Goal: Task Accomplishment & Management: Use online tool/utility

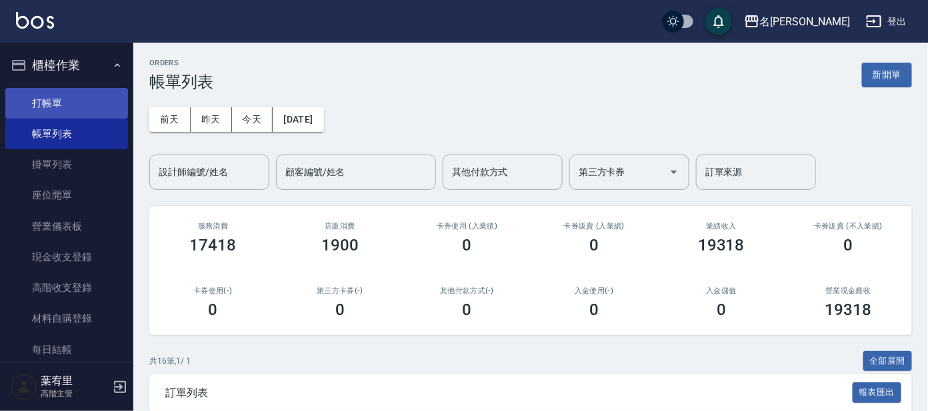
click at [55, 109] on link "打帳單" at bounding box center [66, 103] width 123 height 31
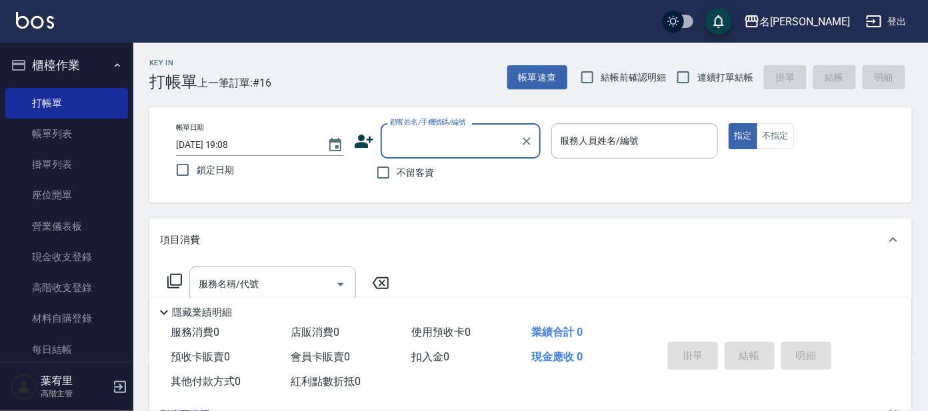
click at [401, 143] on input "顧客姓名/手機號碼/編號" at bounding box center [451, 140] width 128 height 23
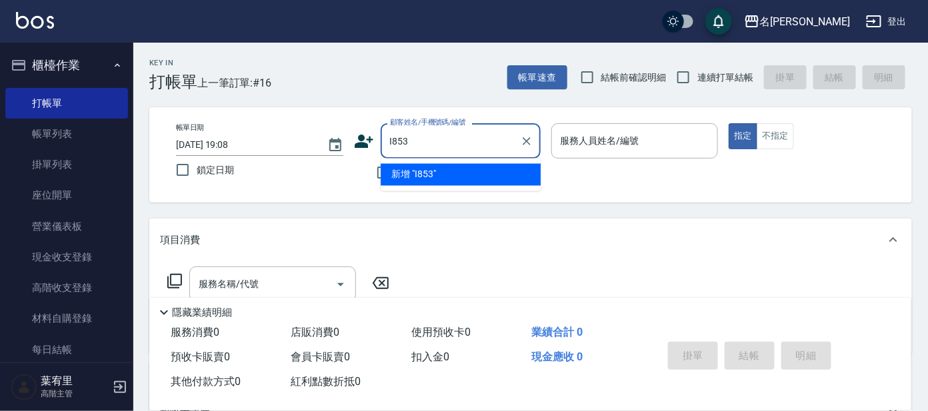
click at [391, 143] on input "I853" at bounding box center [451, 140] width 128 height 23
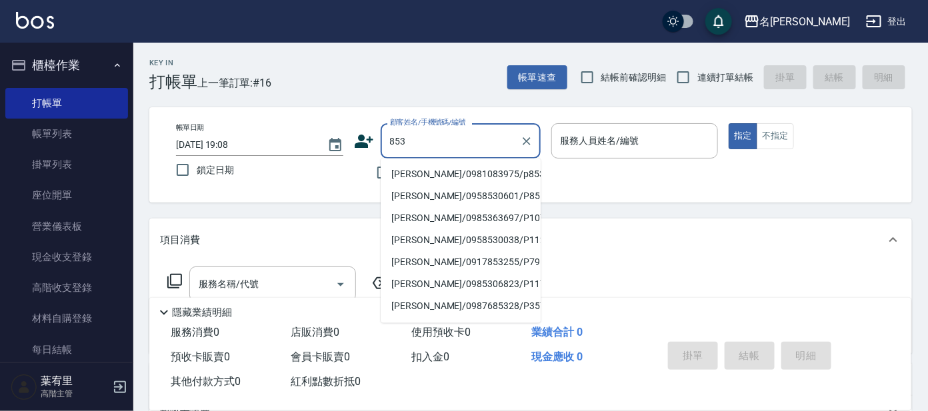
click at [402, 177] on li "[PERSON_NAME]/0981083975/p853" at bounding box center [461, 175] width 160 height 22
type input "[PERSON_NAME]/0981083975/p853"
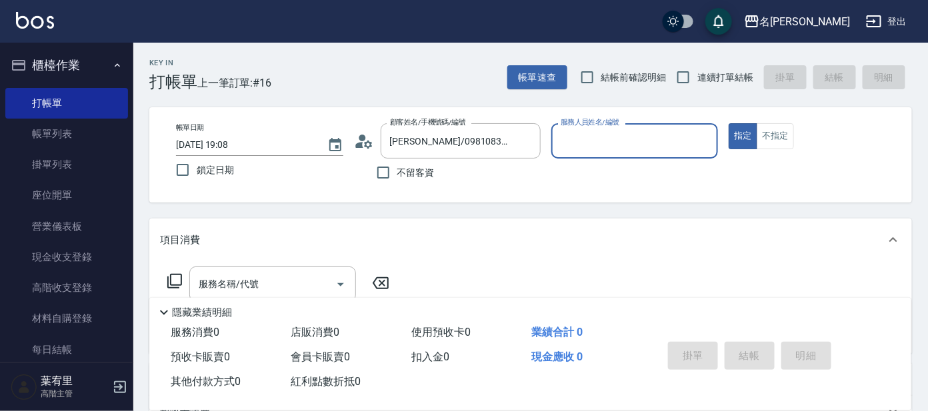
click at [587, 139] on input "服務人員姓名/編號" at bounding box center [635, 140] width 155 height 23
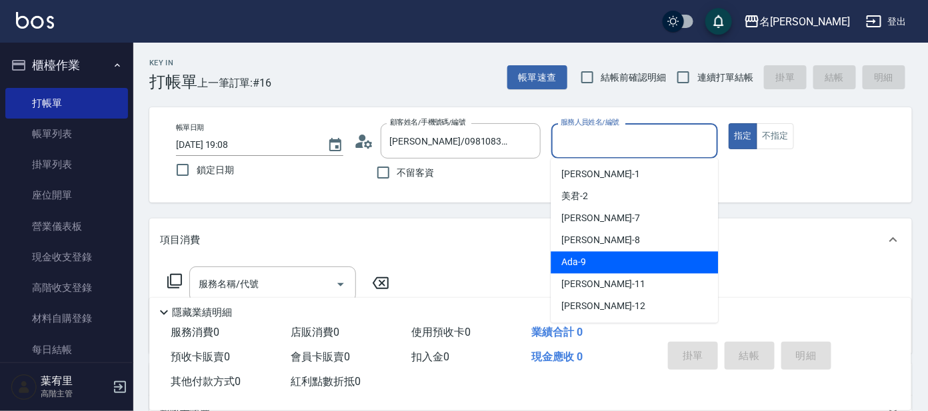
click at [595, 258] on div "Ada -9" at bounding box center [634, 263] width 167 height 22
type input "Ada-9"
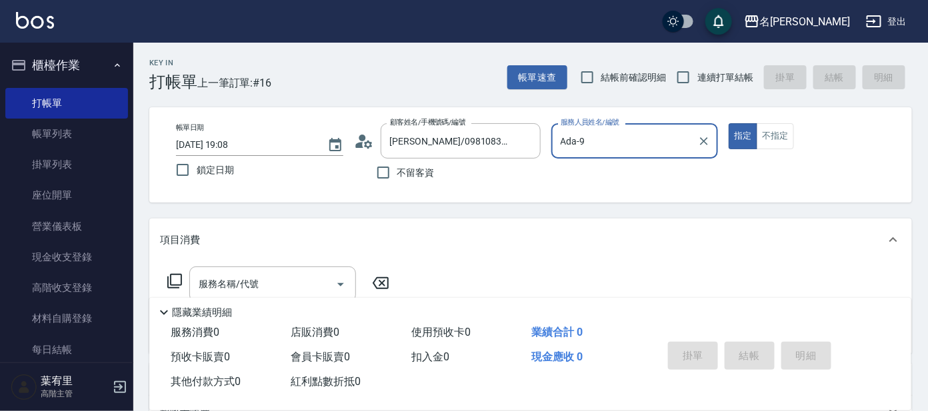
click at [176, 283] on icon at bounding box center [175, 281] width 16 height 16
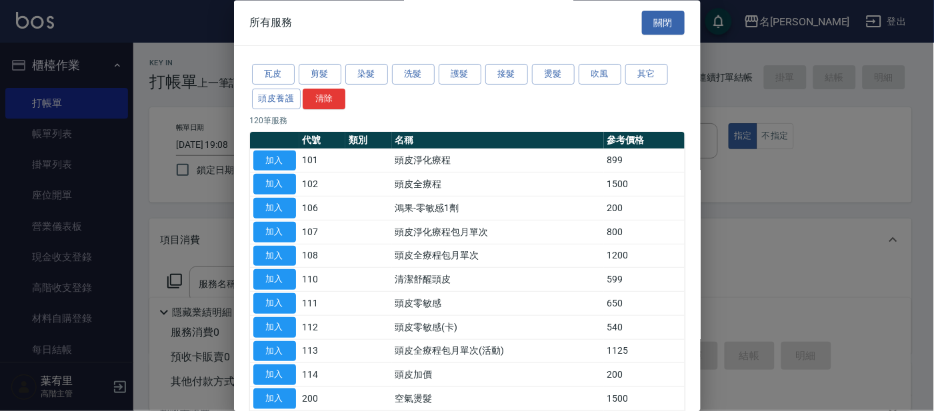
drag, startPoint x: 290, startPoint y: 86, endPoint x: 304, endPoint y: 93, distance: 15.5
click at [290, 85] on div "瓦皮 剪髮 染髮 洗髮 護髮 接髮 燙髮 吹風 其它 頭皮養護 清除" at bounding box center [467, 87] width 435 height 49
click at [293, 102] on button "頭皮養護" at bounding box center [276, 99] width 49 height 21
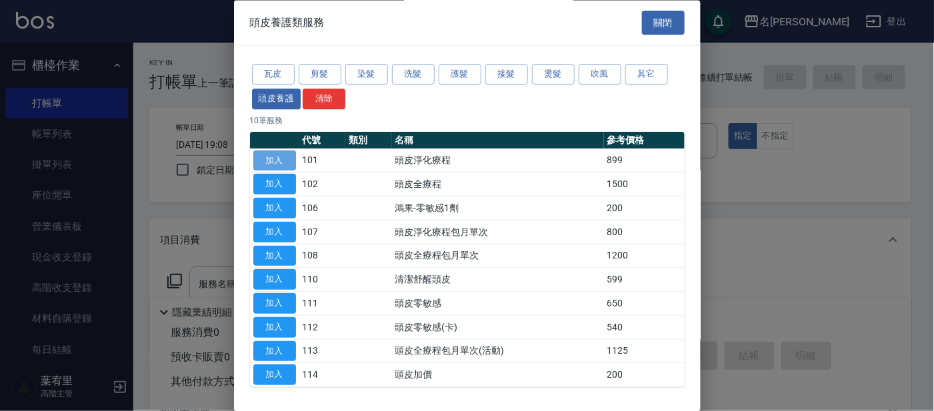
click at [280, 165] on button "加入" at bounding box center [274, 161] width 43 height 21
type input "頭皮淨化療程(101)"
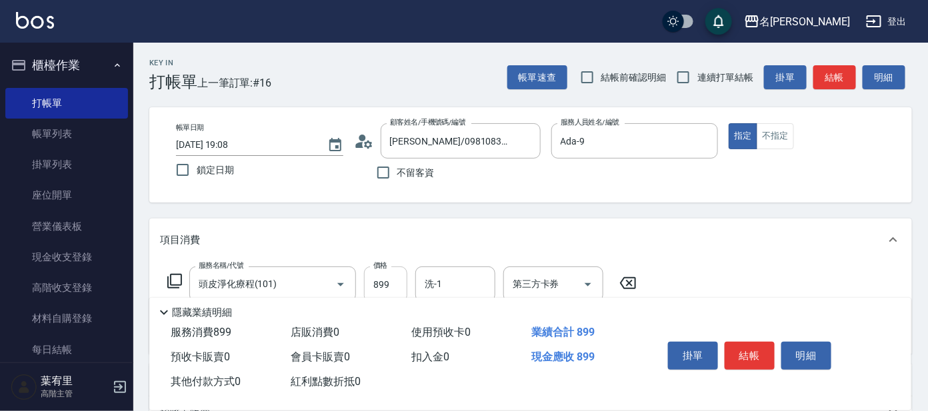
click at [397, 283] on input "899" at bounding box center [385, 285] width 43 height 36
type input "799"
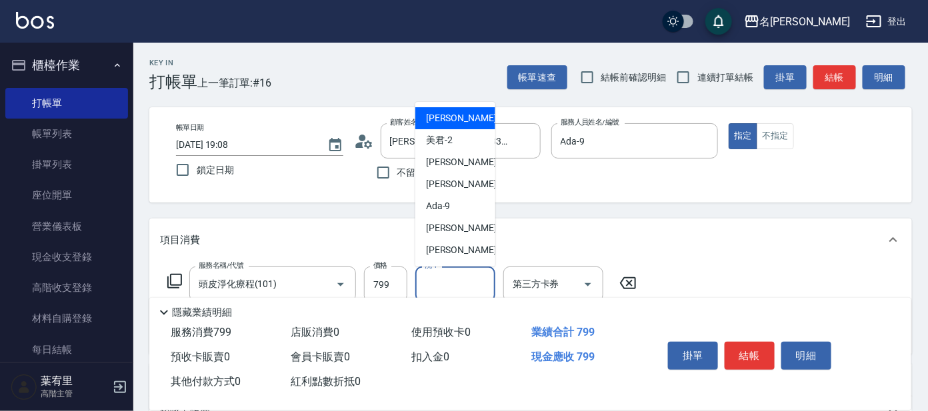
click at [466, 284] on input "洗-1" at bounding box center [455, 284] width 68 height 23
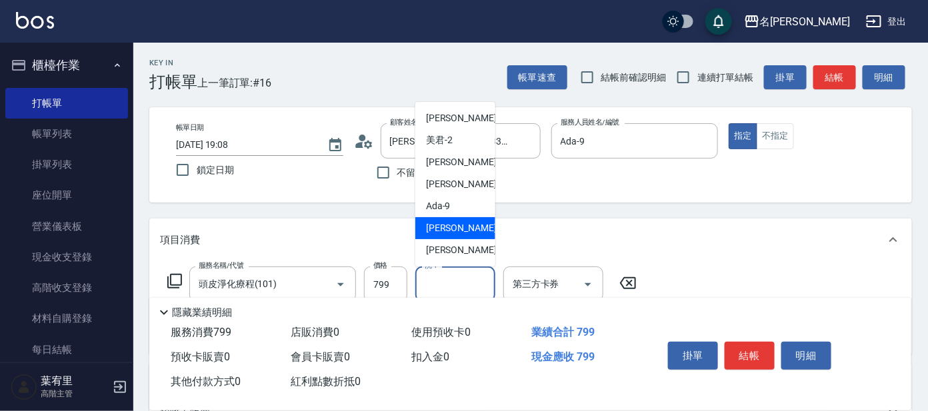
scroll to position [66, 0]
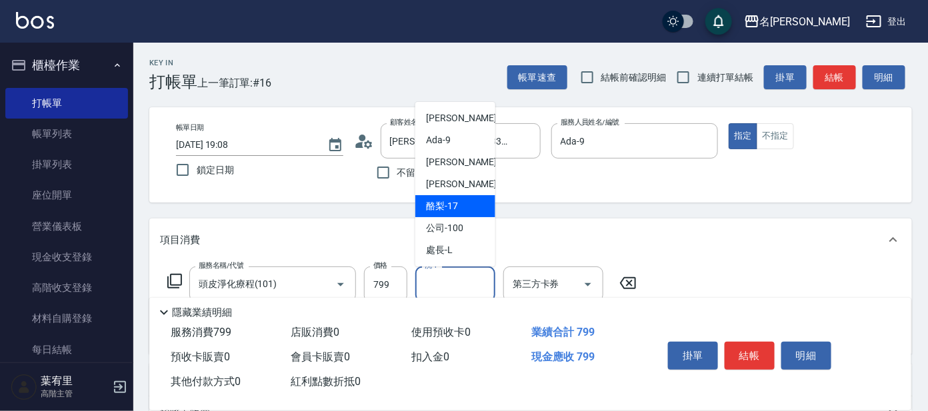
click at [454, 203] on span "酪梨 -17" at bounding box center [442, 206] width 32 height 14
type input "酪梨-17"
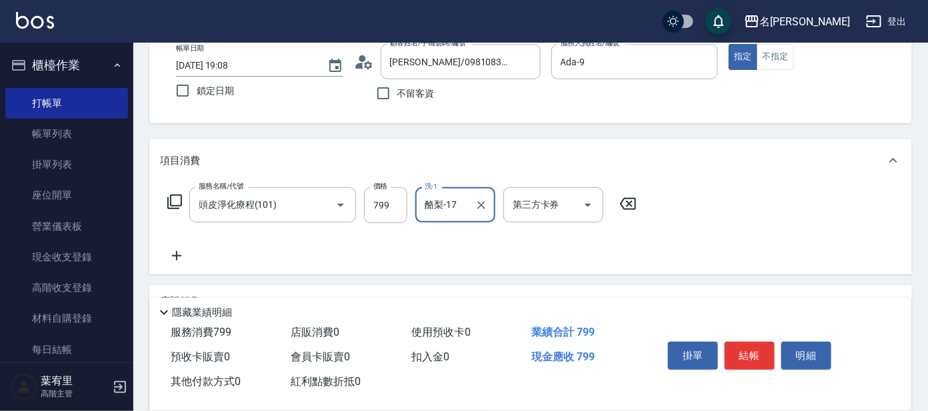
scroll to position [241, 0]
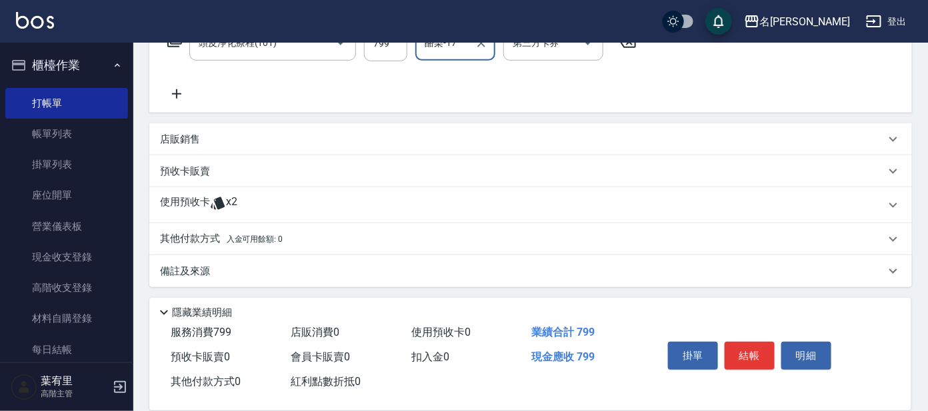
click at [235, 201] on span "x2" at bounding box center [231, 205] width 11 height 20
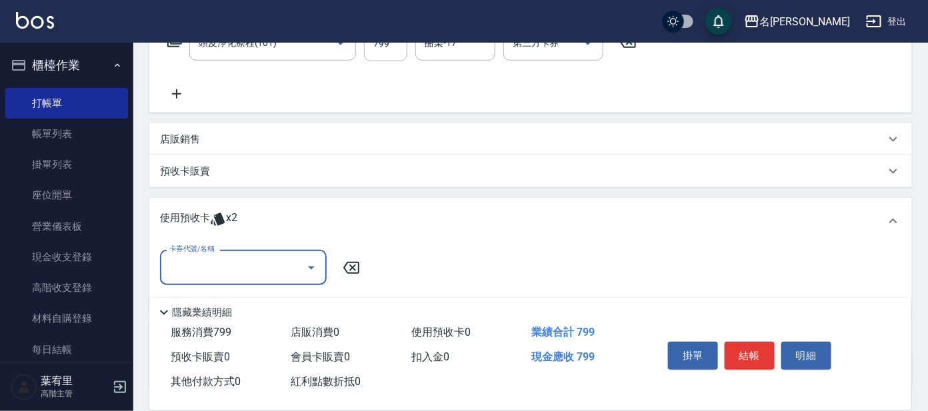
scroll to position [0, 0]
click at [274, 269] on input "卡券代號/名稱" at bounding box center [233, 267] width 135 height 23
click at [265, 301] on div "及光暈4段深層護髮 剩餘2張" at bounding box center [243, 301] width 167 height 22
type input "及光暈4段深層護髮"
click at [441, 277] on input "技術協助-1" at bounding box center [436, 268] width 88 height 23
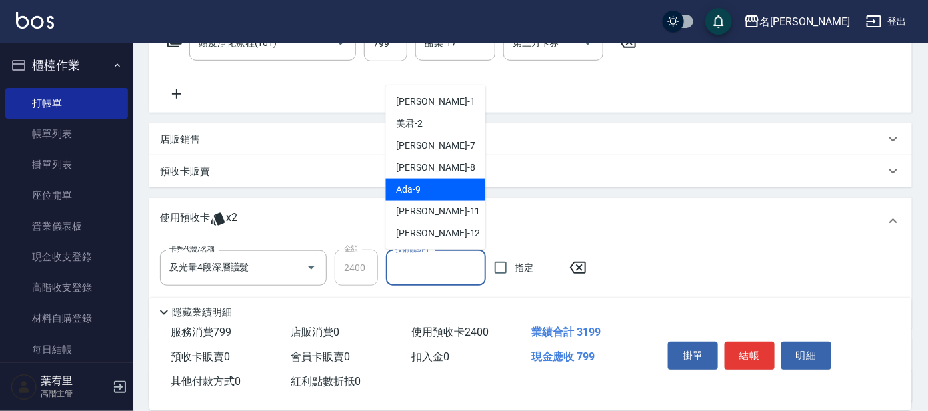
scroll to position [66, 0]
click at [430, 190] on div "酪梨 -17" at bounding box center [436, 190] width 100 height 22
type input "酪梨-17"
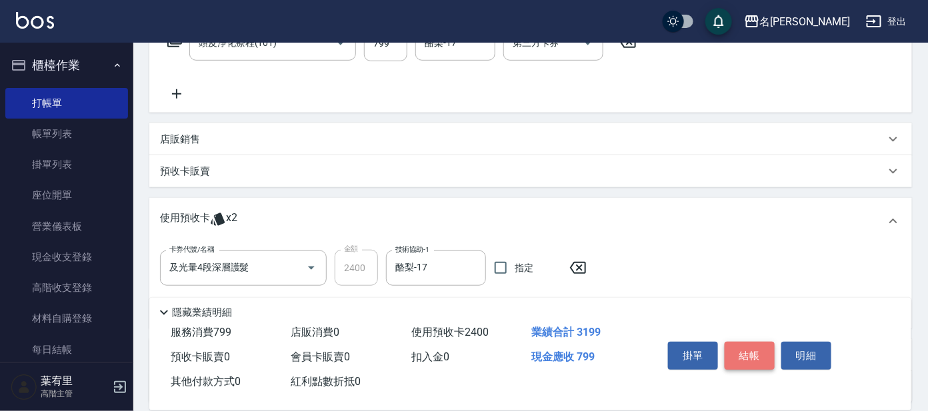
click at [751, 357] on button "結帳" at bounding box center [750, 356] width 50 height 28
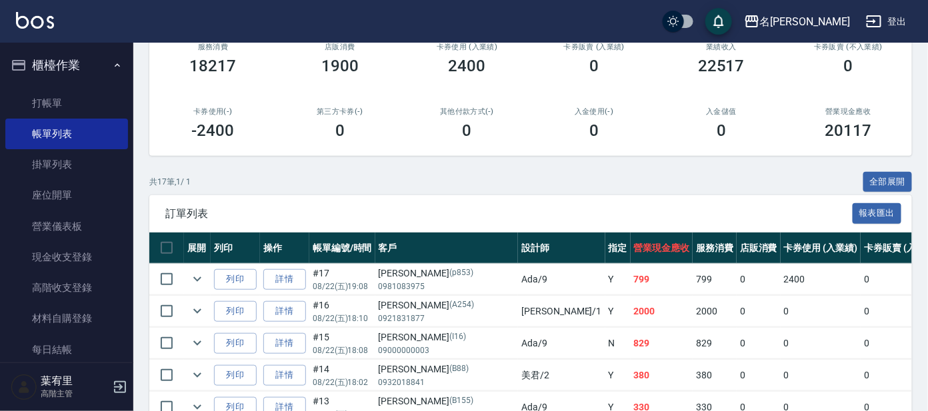
scroll to position [249, 0]
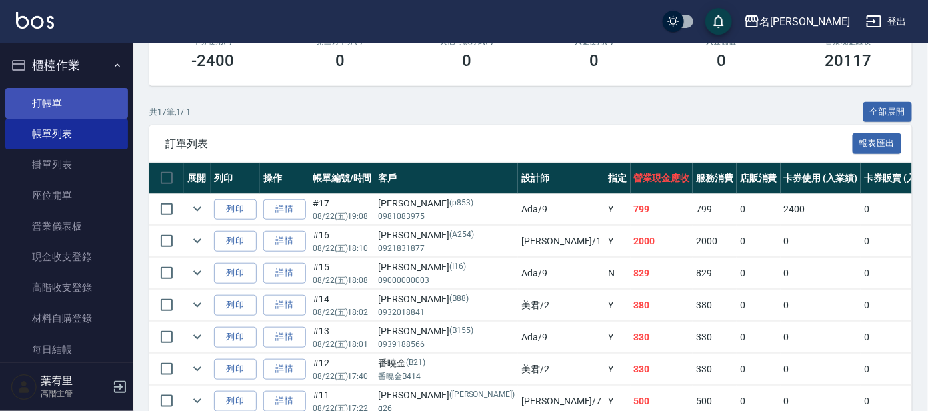
click at [53, 107] on link "打帳單" at bounding box center [66, 103] width 123 height 31
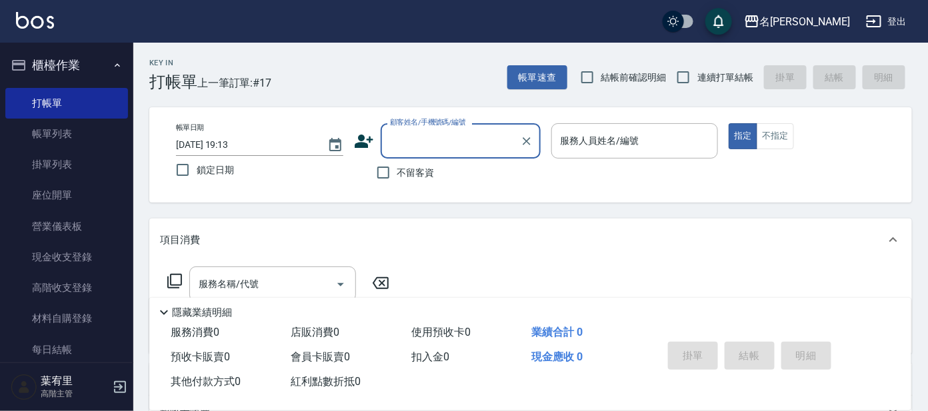
click at [397, 150] on input "顧客姓名/手機號碼/編號" at bounding box center [451, 140] width 128 height 23
click at [501, 175] on li "[PERSON_NAME]/g26/[PERSON_NAME]" at bounding box center [461, 175] width 160 height 22
type input "[PERSON_NAME]/g26/[PERSON_NAME]"
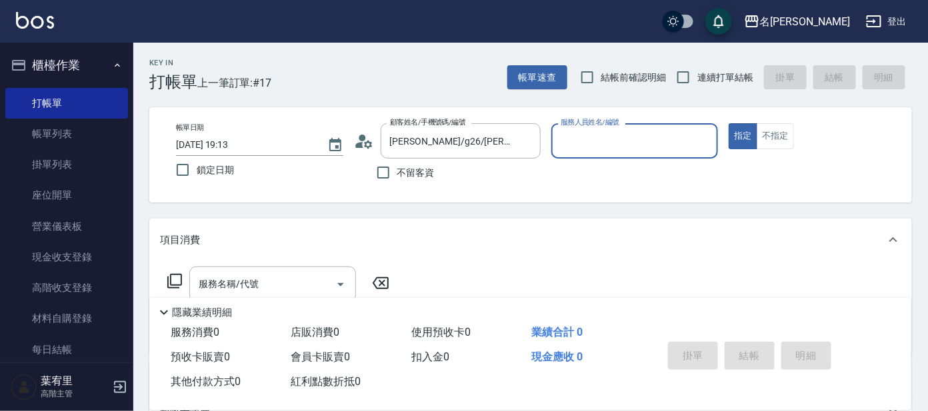
click at [674, 127] on div "服務人員姓名/編號" at bounding box center [635, 140] width 167 height 35
click at [670, 156] on div "服務人員姓名/編號" at bounding box center [635, 140] width 167 height 35
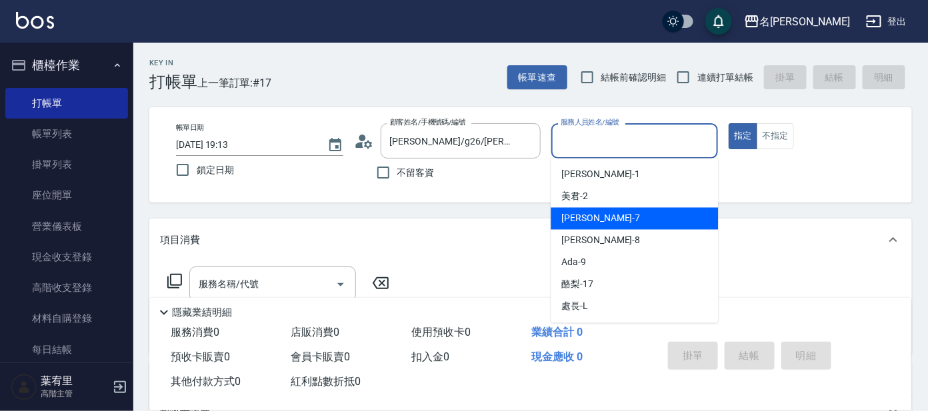
click at [654, 217] on div "[PERSON_NAME] -7" at bounding box center [634, 219] width 167 height 22
type input "[PERSON_NAME]-7"
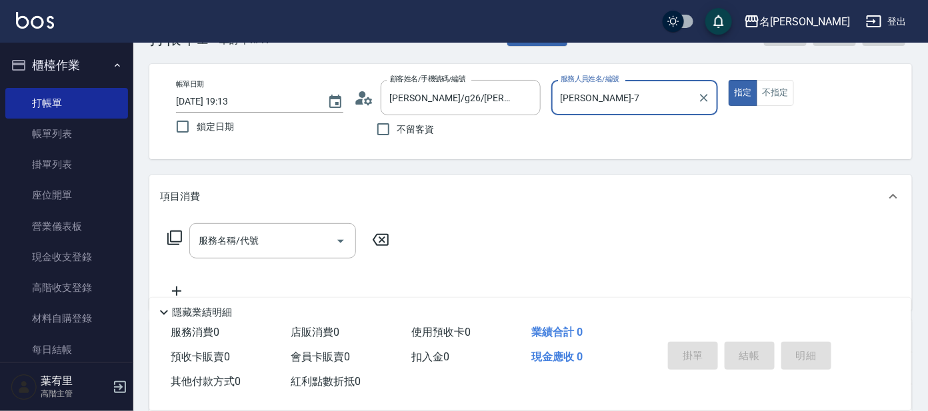
scroll to position [83, 0]
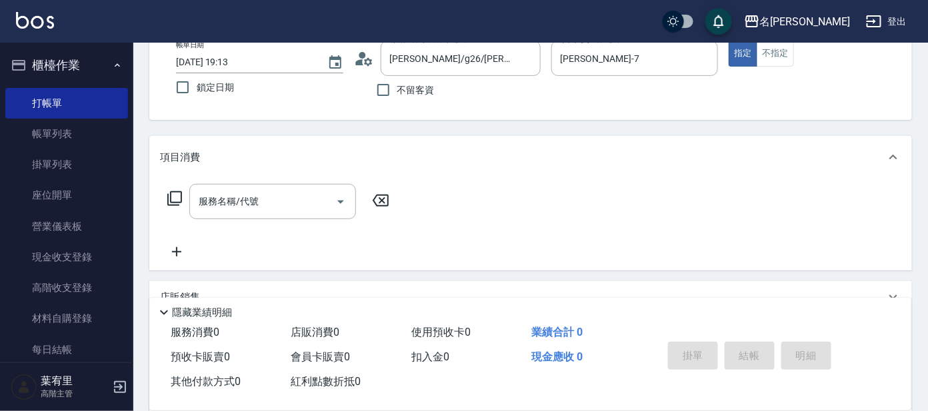
click at [173, 193] on icon at bounding box center [175, 199] width 16 height 16
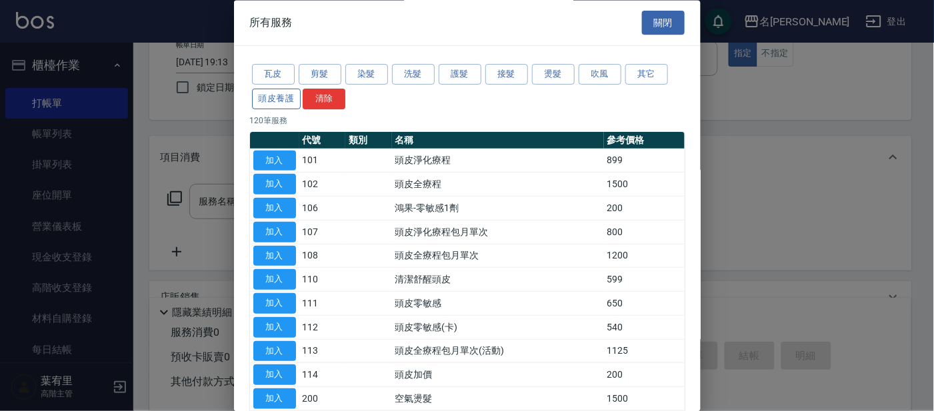
click at [282, 95] on button "頭皮養護" at bounding box center [276, 99] width 49 height 21
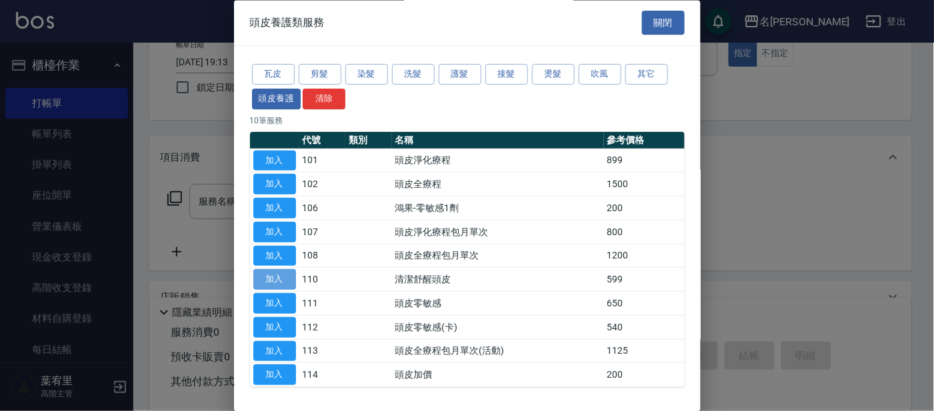
click at [279, 274] on button "加入" at bounding box center [274, 280] width 43 height 21
type input "清潔舒醒頭皮(110)"
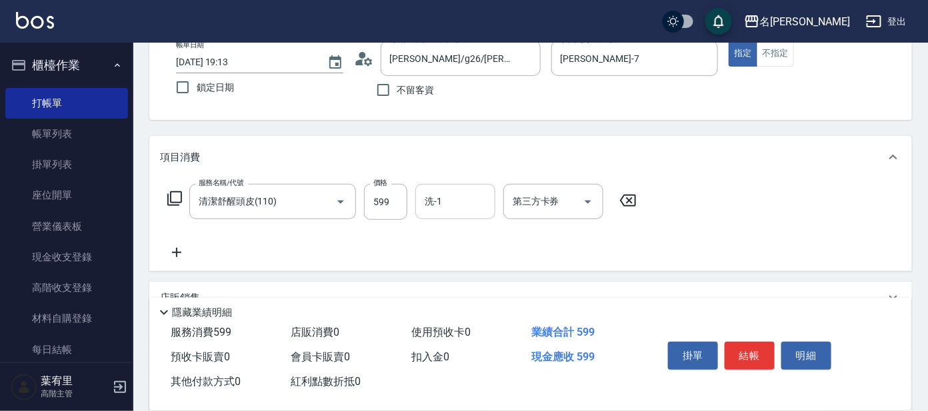
click at [461, 207] on input "洗-1" at bounding box center [455, 201] width 68 height 23
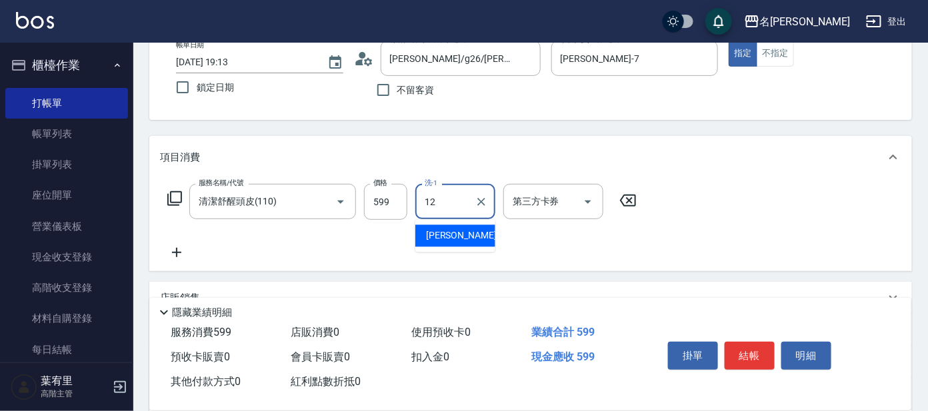
click at [481, 235] on div "云潔 -12" at bounding box center [455, 236] width 80 height 22
type input "云潔-12"
click at [749, 349] on button "結帳" at bounding box center [750, 356] width 50 height 28
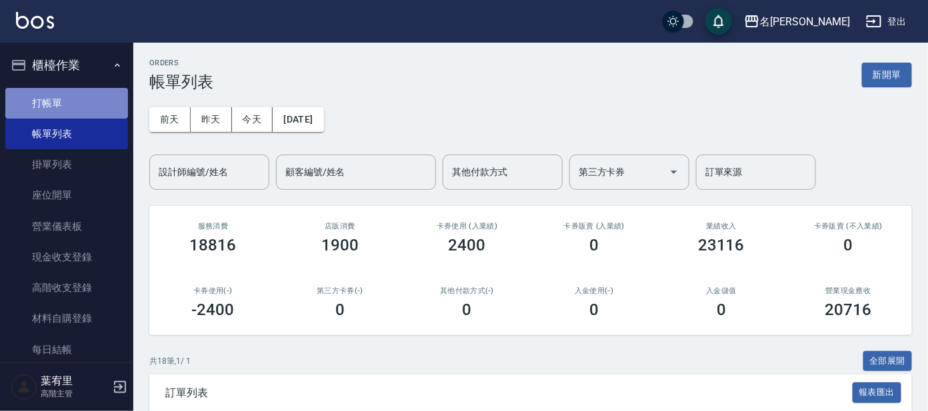
click at [85, 99] on link "打帳單" at bounding box center [66, 103] width 123 height 31
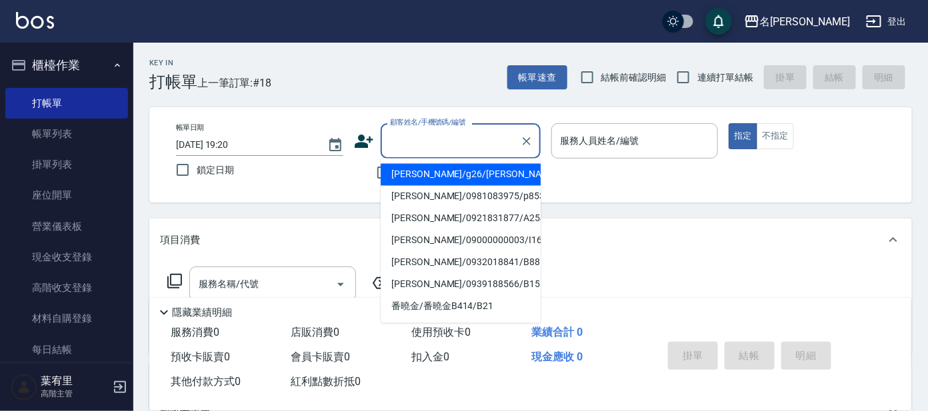
click at [467, 133] on input "顧客姓名/手機號碼/編號" at bounding box center [451, 140] width 128 height 23
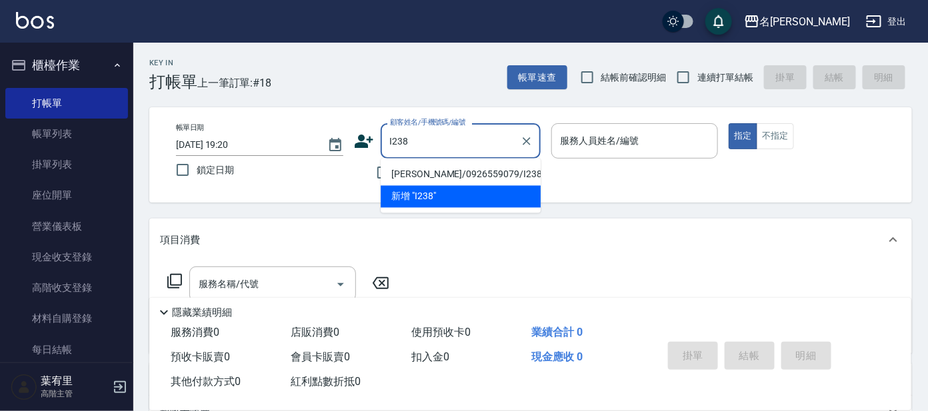
click at [445, 170] on li "[PERSON_NAME]/0926559079/I238" at bounding box center [461, 175] width 160 height 22
type input "[PERSON_NAME]/0926559079/I238"
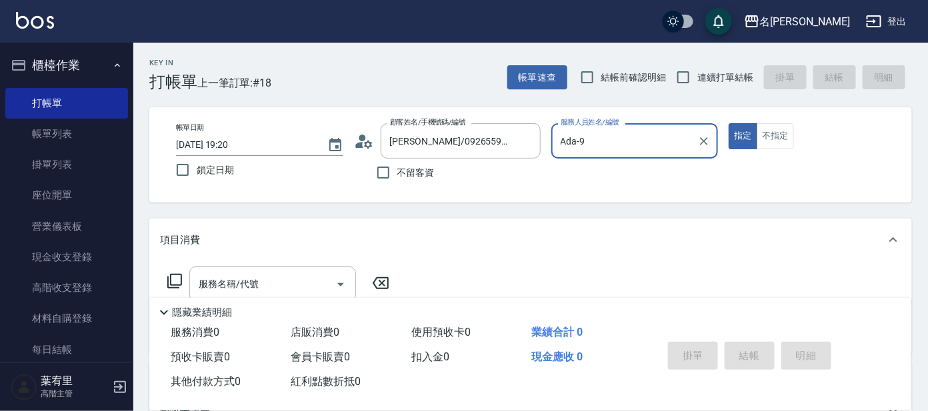
type input "Ada-9"
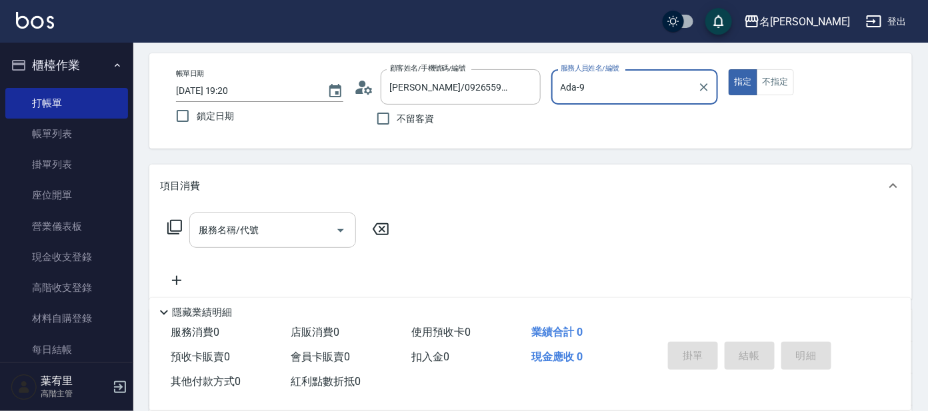
scroll to position [83, 0]
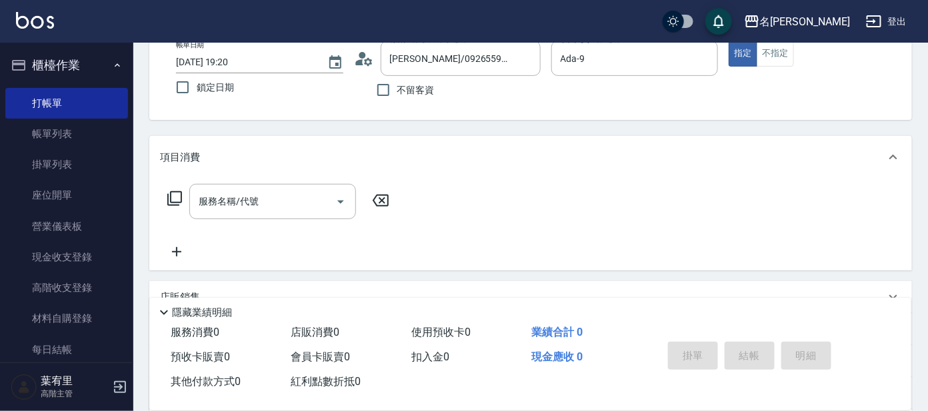
click at [179, 191] on icon at bounding box center [174, 198] width 15 height 15
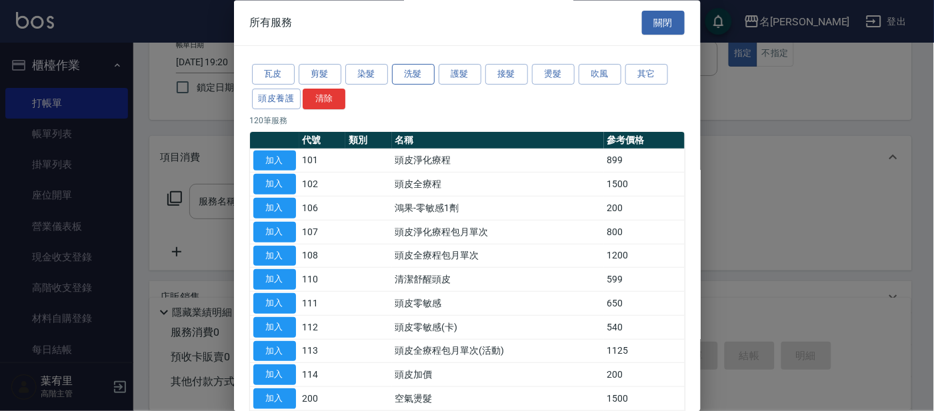
click at [404, 65] on button "洗髮" at bounding box center [413, 75] width 43 height 21
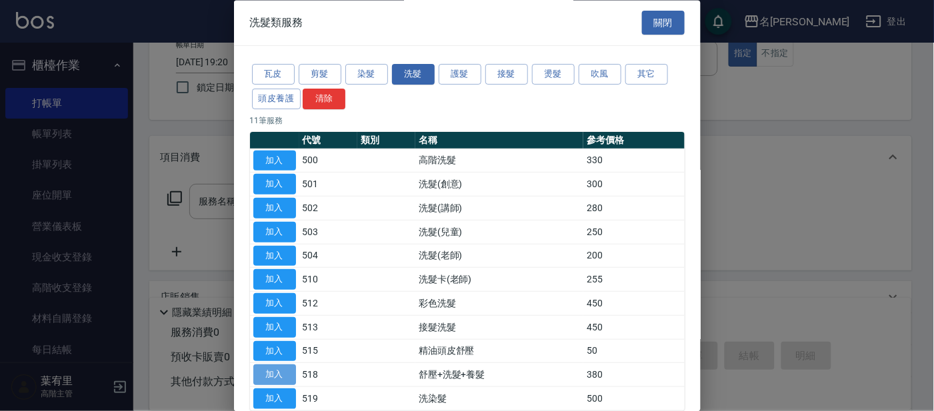
click at [289, 372] on button "加入" at bounding box center [274, 375] width 43 height 21
type input "舒壓+洗髮+養髮(518)"
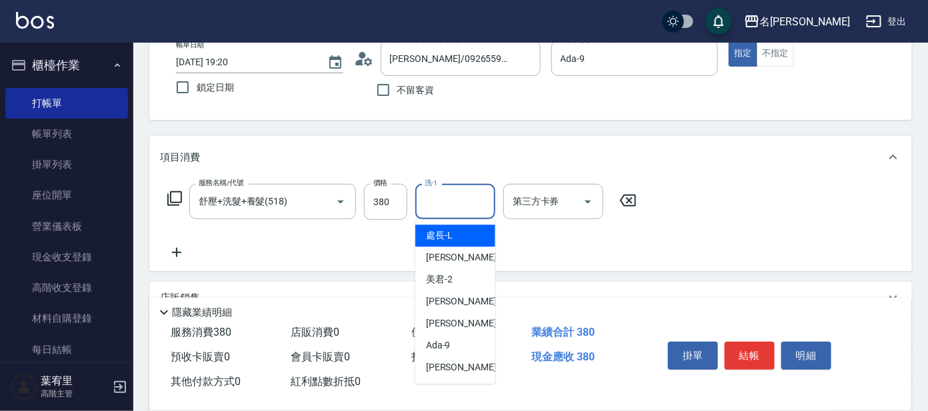
click at [480, 201] on input "洗-1" at bounding box center [455, 201] width 68 height 23
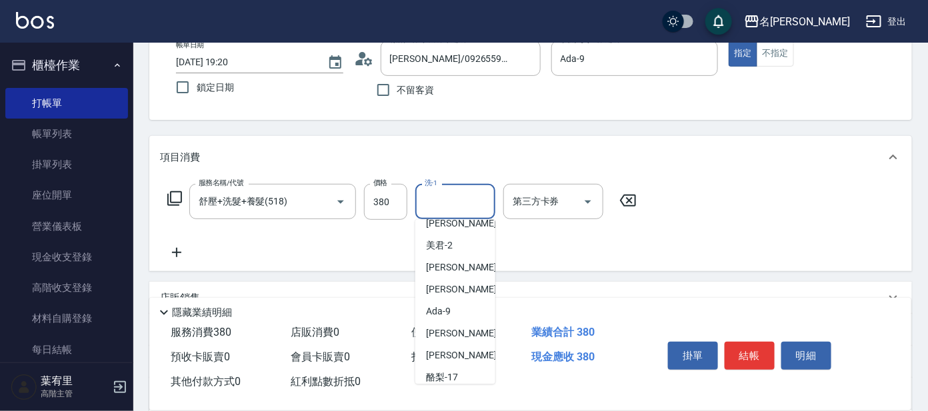
scroll to position [66, 0]
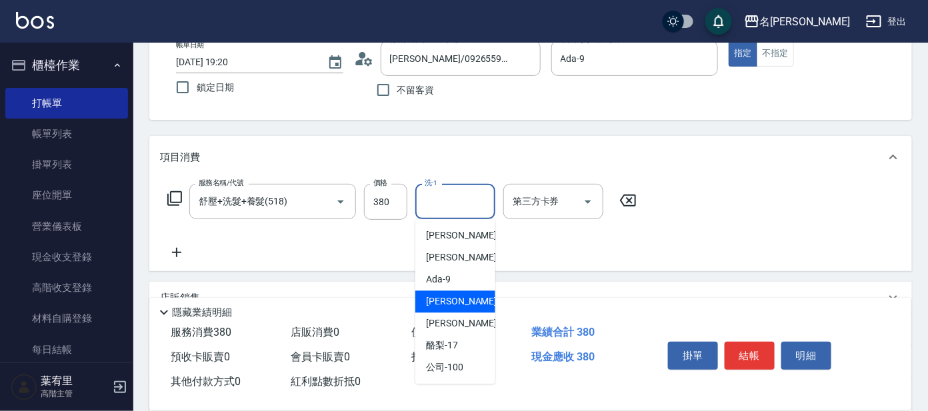
click at [435, 300] on span "[PERSON_NAME] -11" at bounding box center [468, 302] width 84 height 14
type input "[PERSON_NAME]-11"
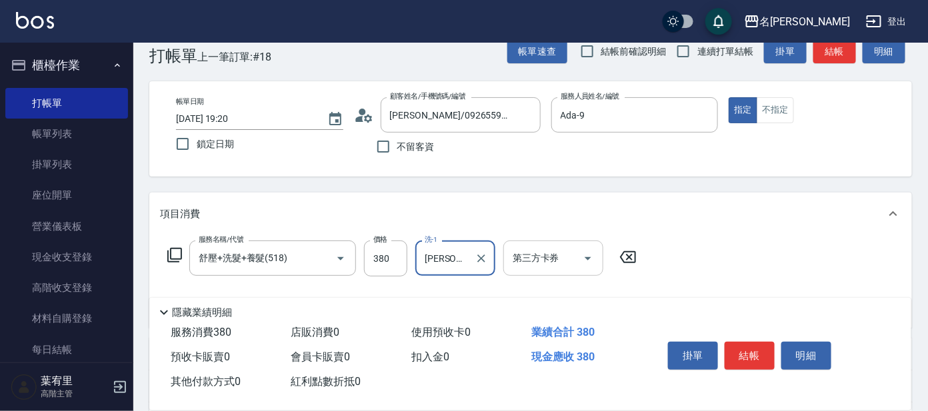
scroll to position [0, 0]
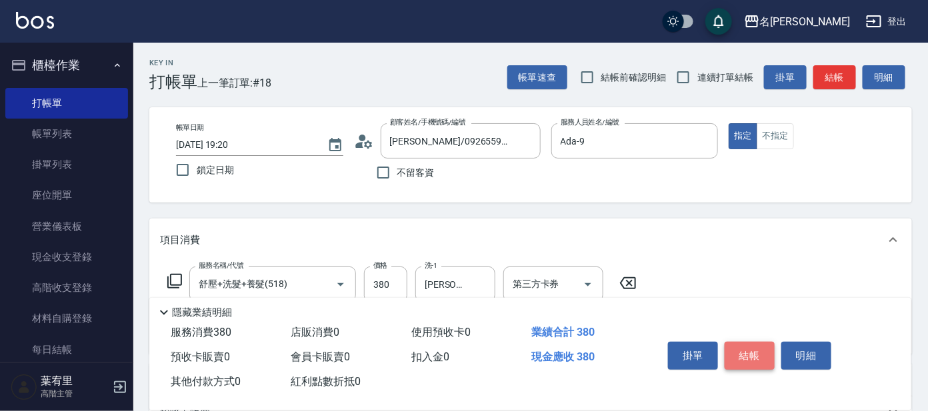
click at [740, 350] on button "結帳" at bounding box center [750, 356] width 50 height 28
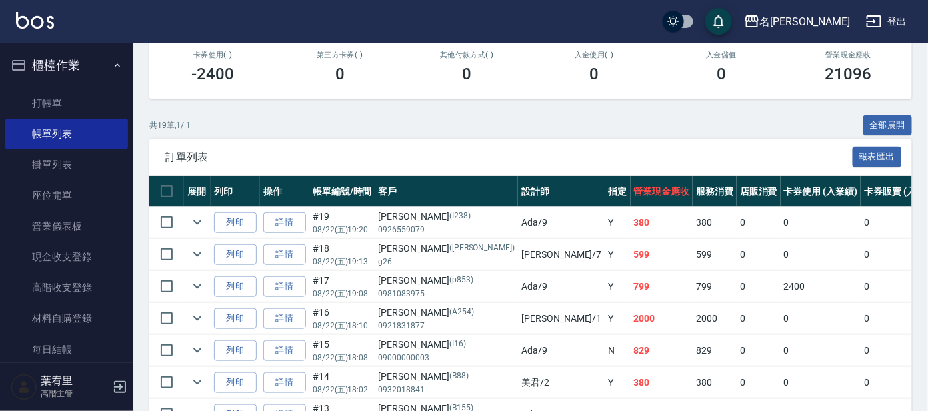
scroll to position [249, 0]
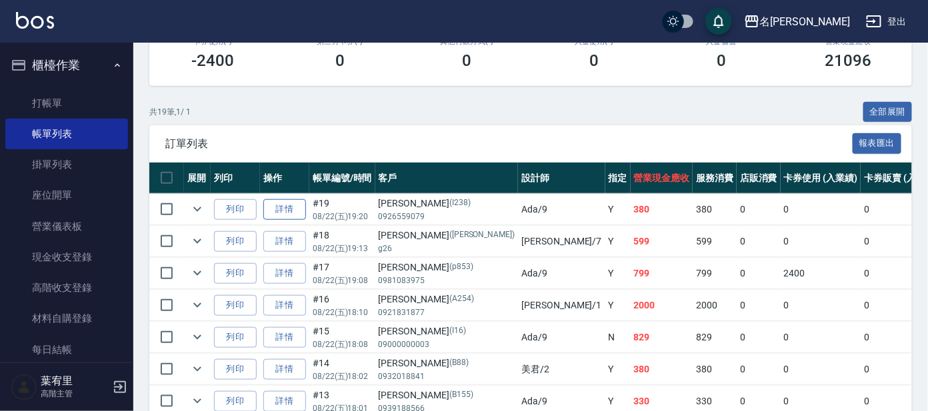
click at [289, 204] on link "詳情" at bounding box center [284, 209] width 43 height 21
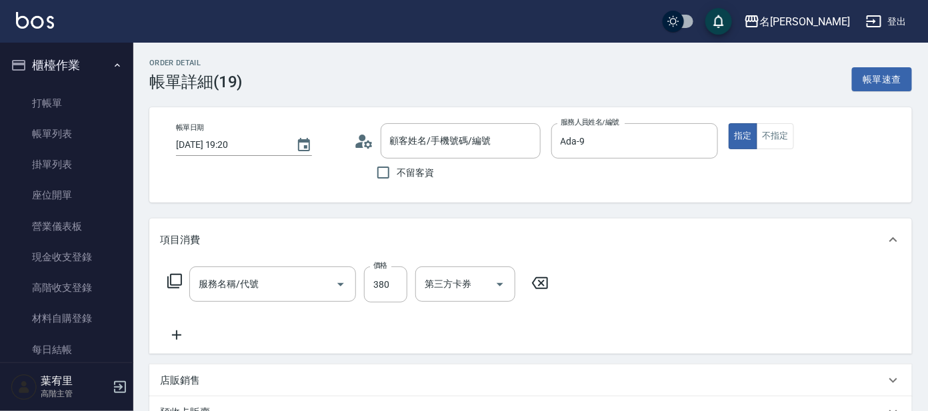
type input "[DATE] 19:20"
type input "Ada-9"
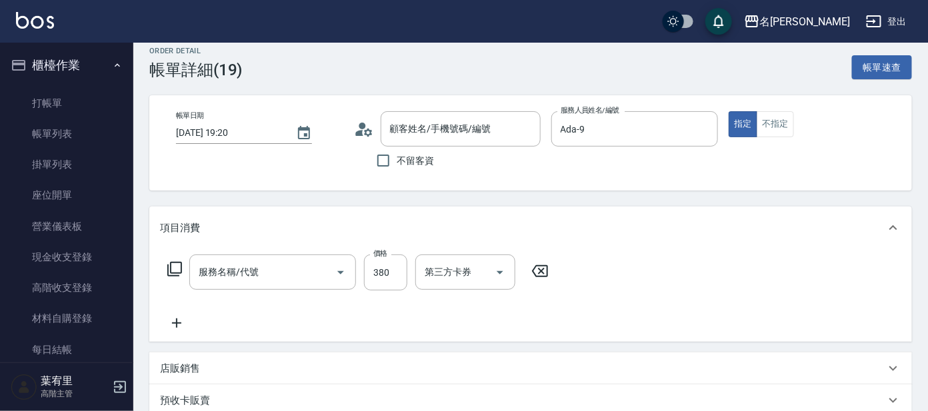
type input "舒壓+洗髮+養髮(518)"
type input "[PERSON_NAME]/0926559079/I238"
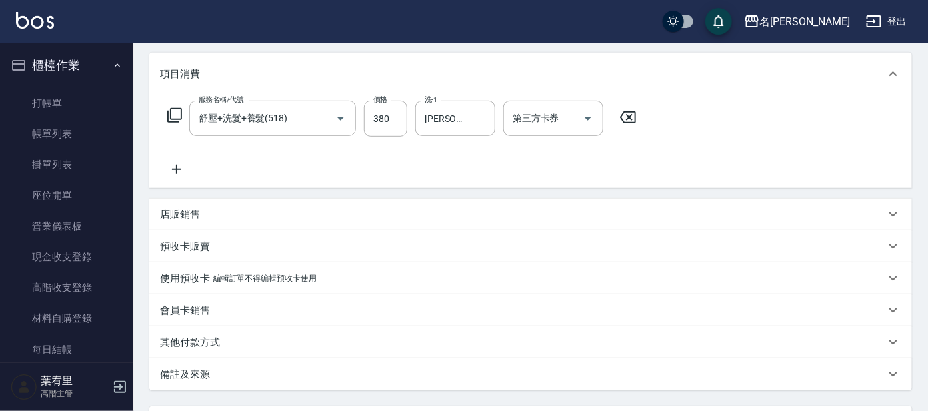
click at [168, 117] on icon at bounding box center [174, 115] width 15 height 15
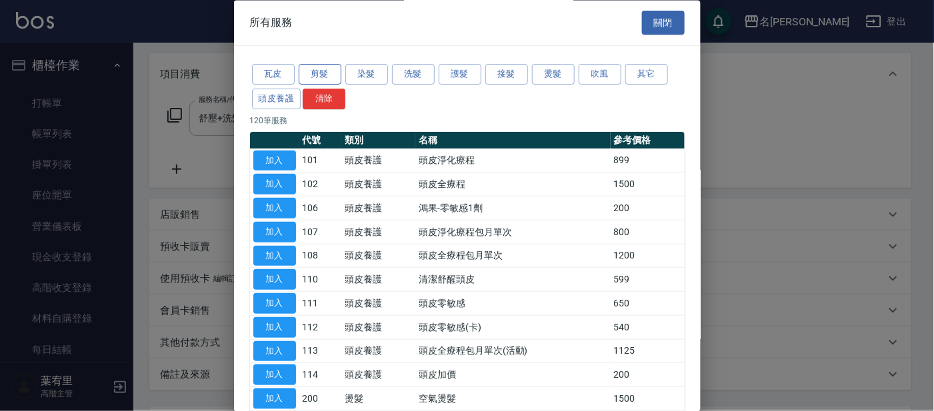
click at [321, 73] on button "剪髮" at bounding box center [320, 75] width 43 height 21
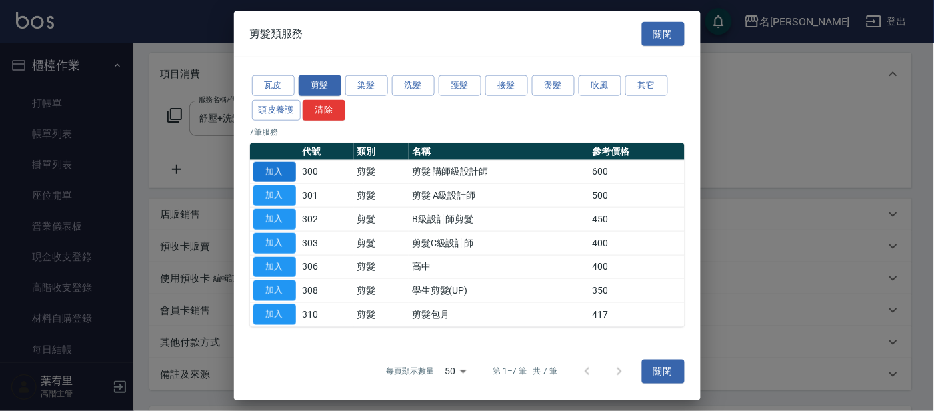
click at [285, 169] on button "加入" at bounding box center [274, 171] width 43 height 21
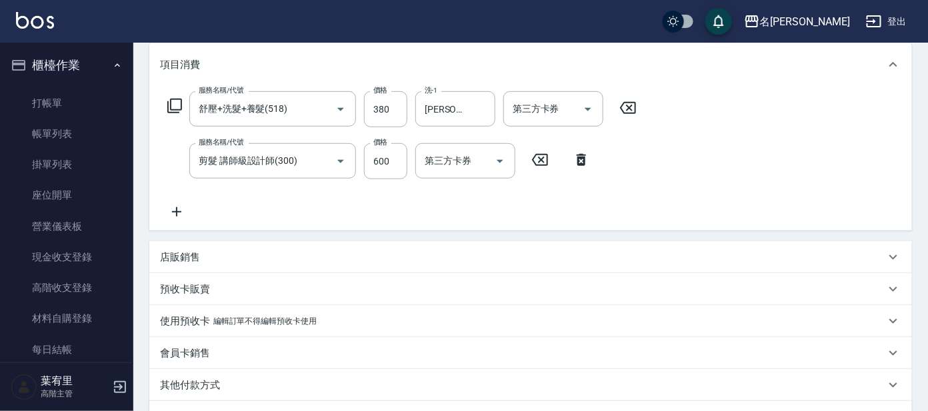
scroll to position [333, 0]
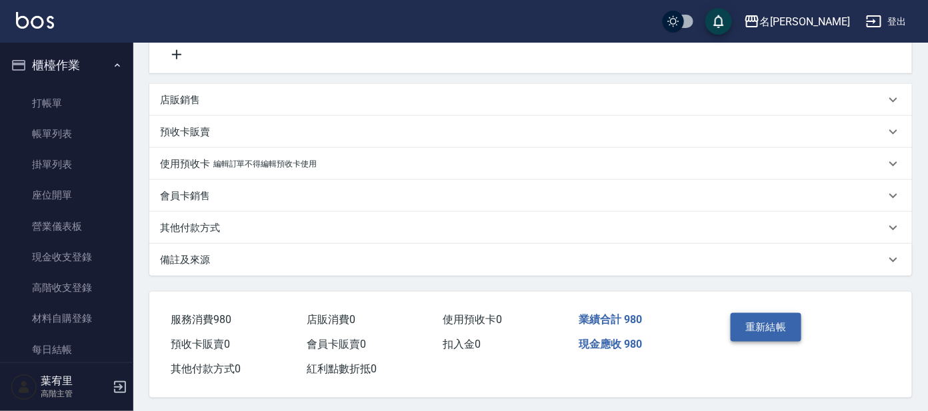
click at [773, 327] on button "重新結帳" at bounding box center [766, 327] width 71 height 28
